Goal: Task Accomplishment & Management: Complete application form

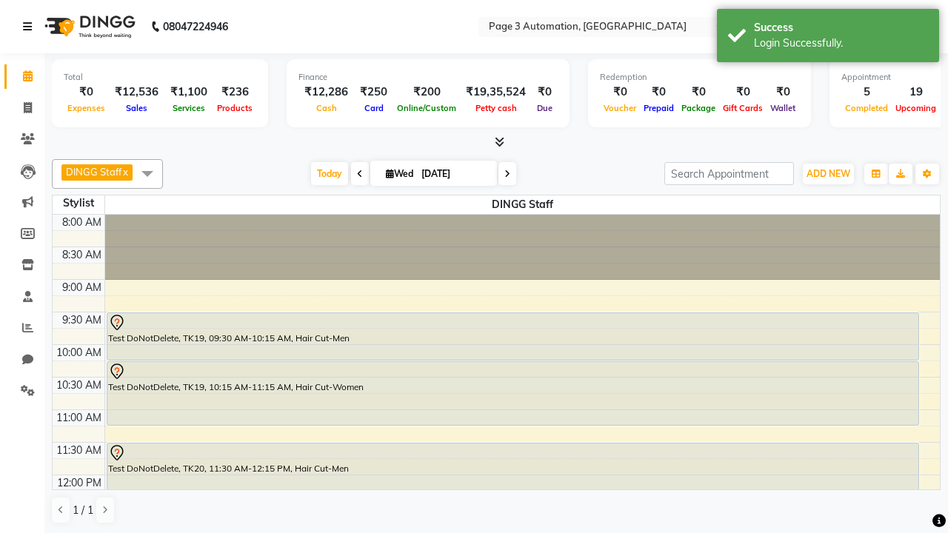
click at [30, 27] on icon at bounding box center [27, 26] width 9 height 10
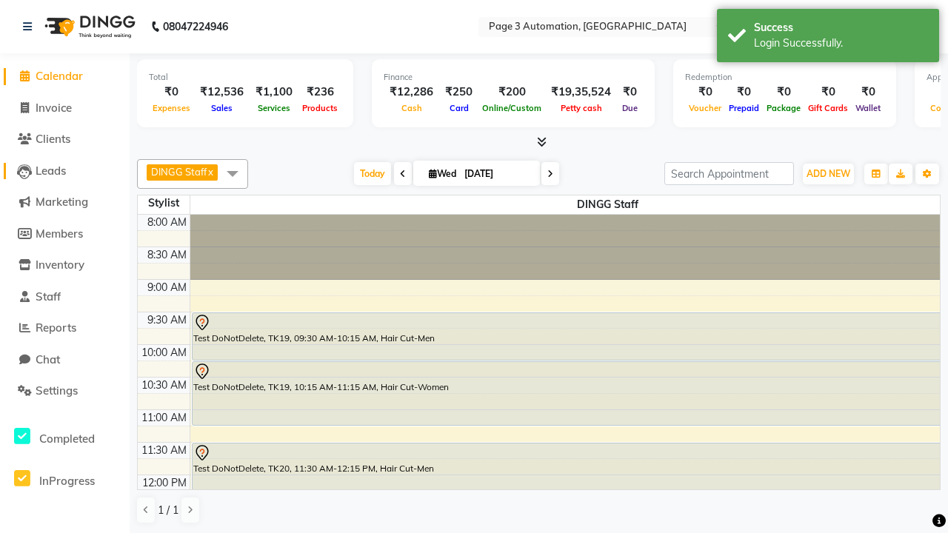
click at [64, 170] on span "Leads" at bounding box center [51, 171] width 30 height 14
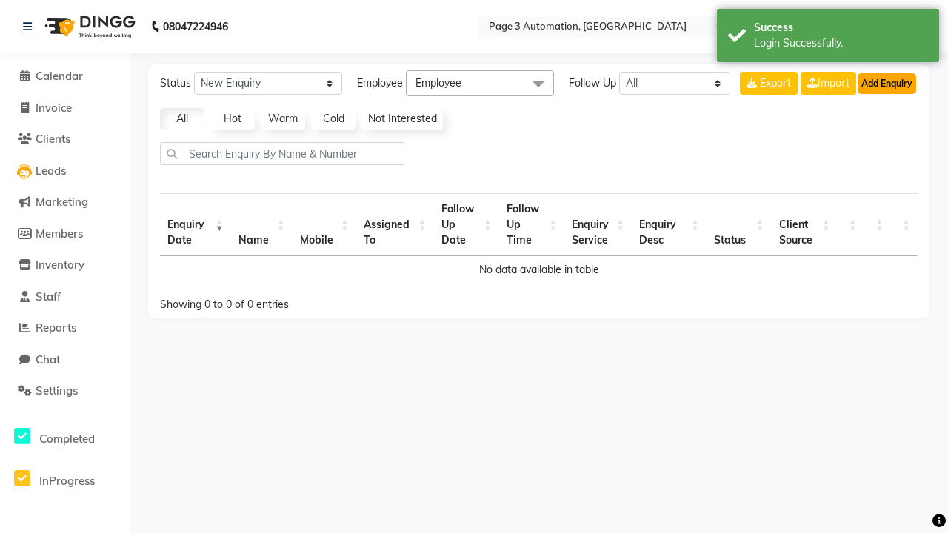
click at [886, 83] on button "Add Enquiry" at bounding box center [886, 83] width 58 height 21
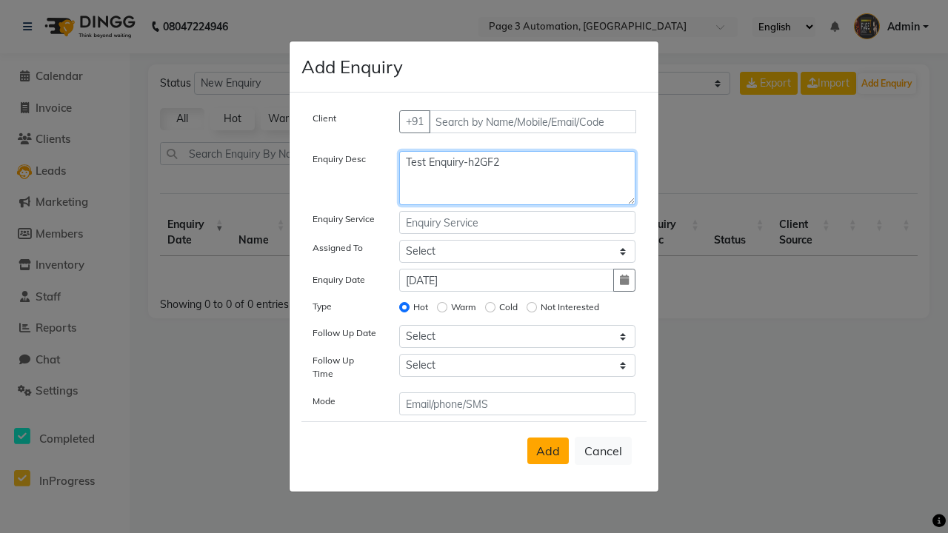
type textarea "Test Enquiry-h2GF2"
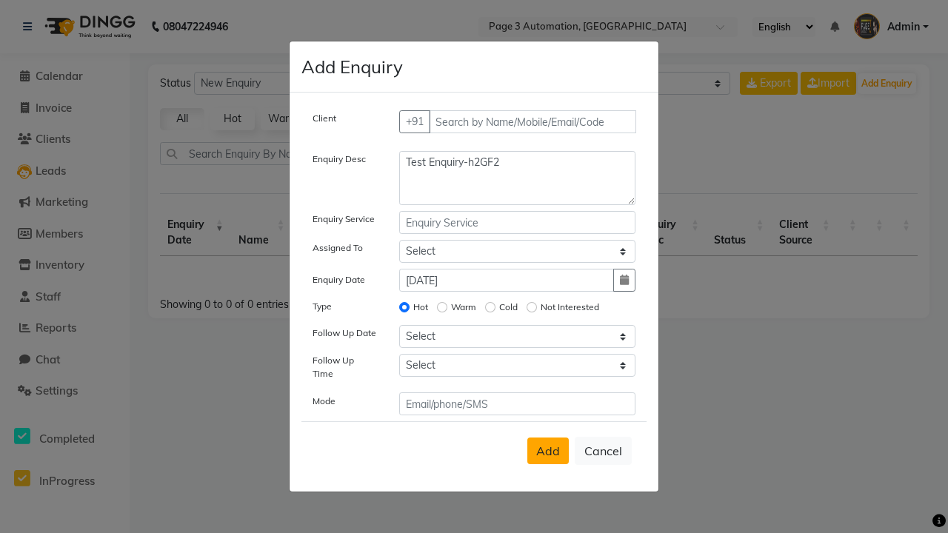
click at [548, 451] on span "Add" at bounding box center [548, 451] width 24 height 15
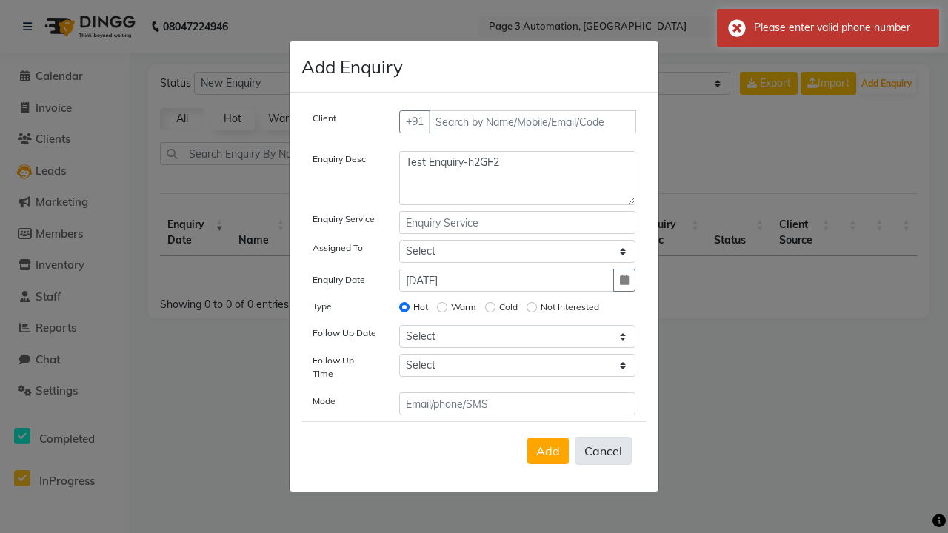
click at [828, 27] on div "Please enter valid phone number" at bounding box center [841, 28] width 174 height 16
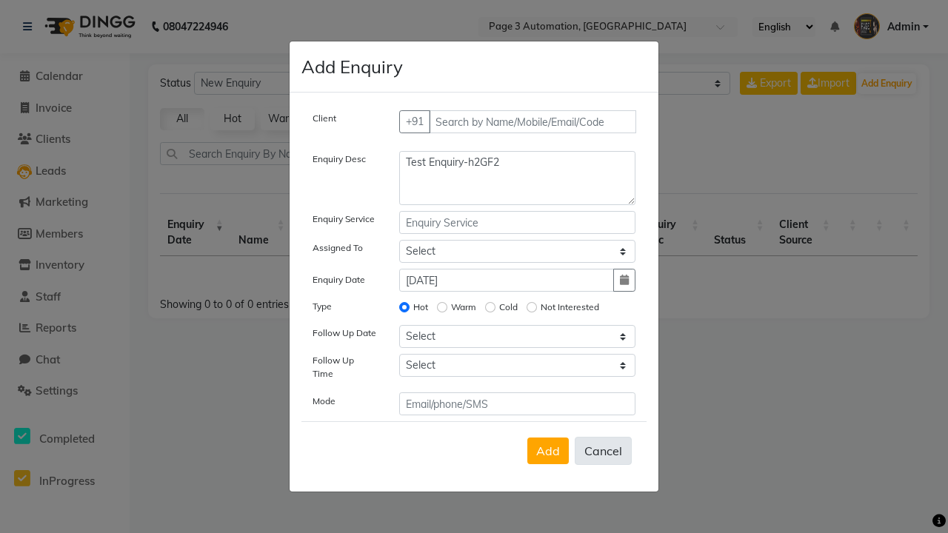
click at [603, 451] on button "Cancel" at bounding box center [603, 451] width 57 height 28
select select
radio input "false"
select select
